Goal: Find specific page/section: Find specific page/section

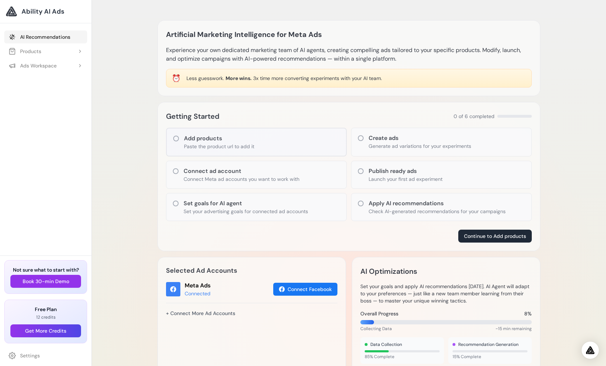
click at [34, 39] on link "AI Recommendations" at bounding box center [45, 36] width 83 height 13
click at [270, 139] on div "Add products Paste the product url to add it" at bounding box center [256, 142] width 181 height 29
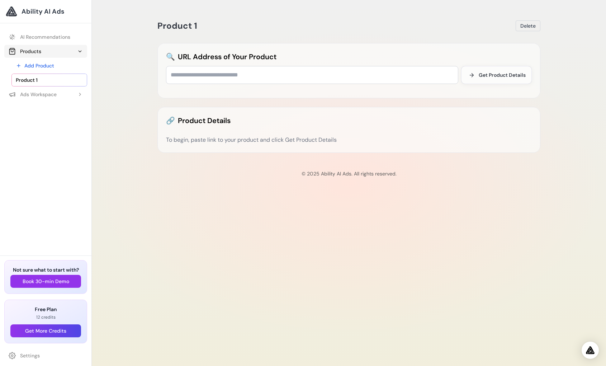
click at [42, 53] on button "Products" at bounding box center [45, 51] width 83 height 13
click at [39, 38] on link "AI Recommendations" at bounding box center [45, 36] width 83 height 13
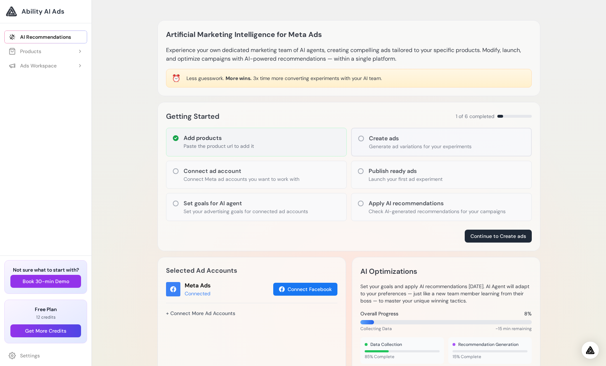
click at [277, 146] on div "Add products Paste the product url to add it" at bounding box center [256, 142] width 181 height 29
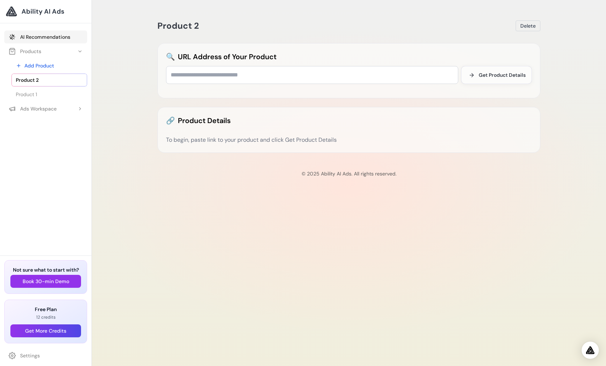
click at [44, 34] on link "AI Recommendations" at bounding box center [45, 36] width 83 height 13
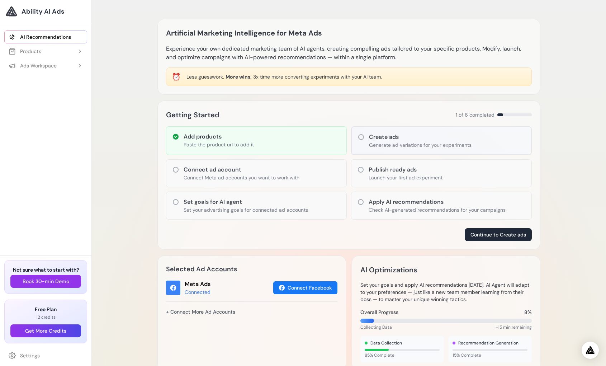
click at [349, 191] on div "Add products Paste the product url to add it Create ads Generate ad variations …" at bounding box center [349, 172] width 366 height 93
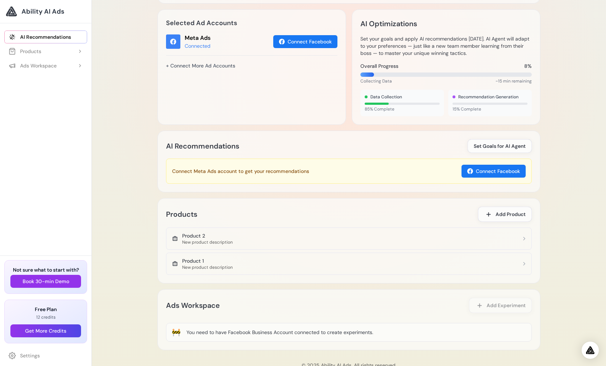
scroll to position [267, 0]
